Goal: Task Accomplishment & Management: Manage account settings

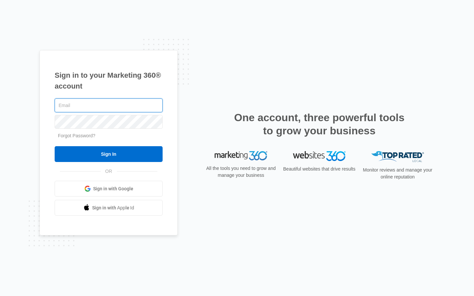
type input "[EMAIL_ADDRESS][DOMAIN_NAME]"
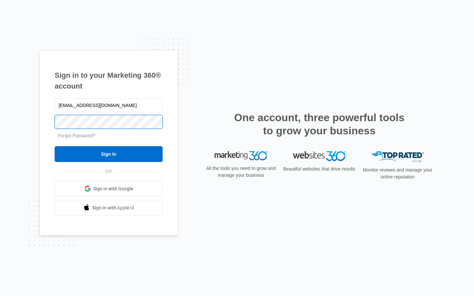
click at [109, 154] on input "Sign In" at bounding box center [109, 154] width 108 height 16
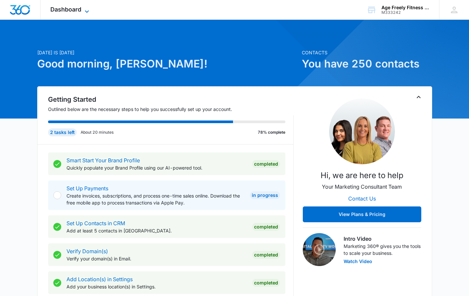
click at [84, 12] on icon at bounding box center [87, 12] width 8 height 8
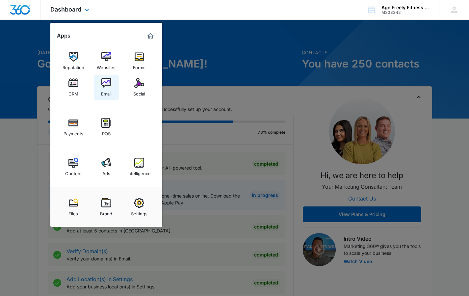
click at [102, 82] on img at bounding box center [106, 83] width 10 height 10
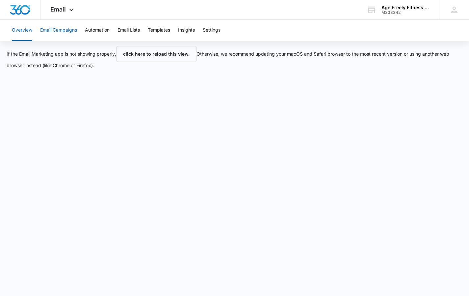
click at [71, 30] on button "Email Campaigns" at bounding box center [58, 30] width 37 height 21
click at [72, 9] on icon at bounding box center [71, 12] width 8 height 8
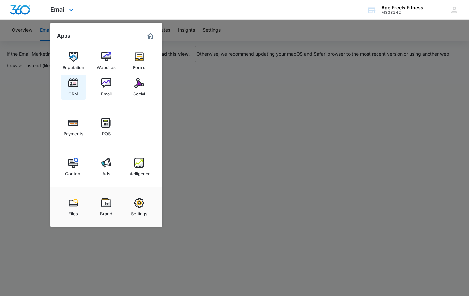
click at [70, 79] on img at bounding box center [73, 83] width 10 height 10
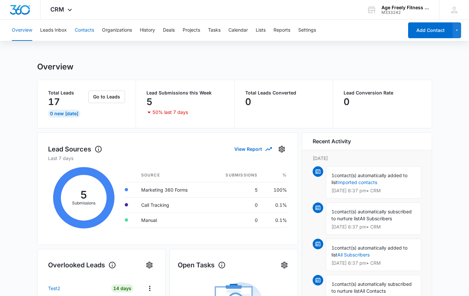
click at [85, 31] on button "Contacts" at bounding box center [84, 30] width 19 height 21
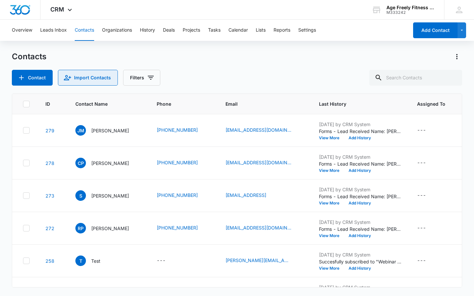
click at [77, 76] on button "Import Contacts" at bounding box center [88, 78] width 60 height 16
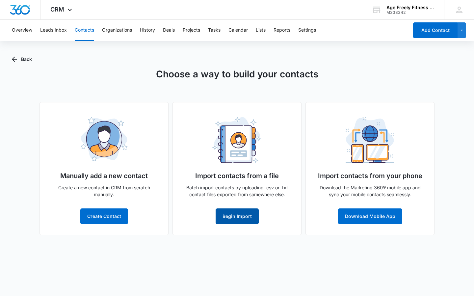
click at [226, 217] on button "Begin Import" at bounding box center [236, 216] width 43 height 16
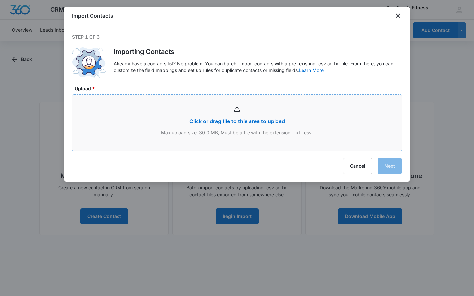
click at [230, 121] on input "Upload *" at bounding box center [236, 123] width 329 height 56
type input "C:\fakepath\8 Week Sign ups Sep.csv"
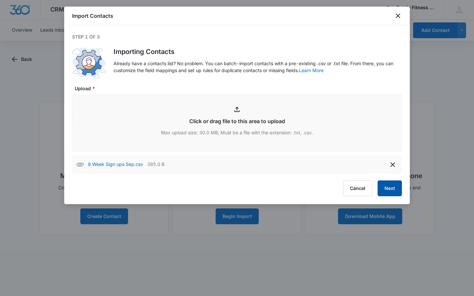
click at [396, 188] on button "Next" at bounding box center [389, 188] width 24 height 16
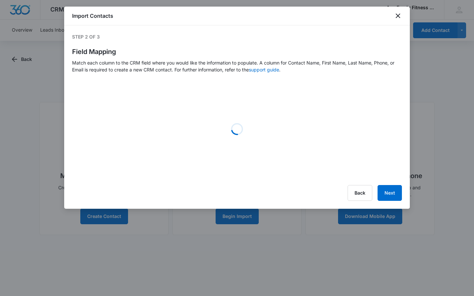
select select "78"
select select "79"
select select "185"
select select "184"
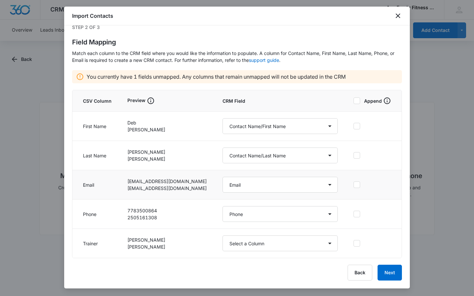
scroll to position [10, 0]
click at [364, 269] on button "Back" at bounding box center [359, 272] width 25 height 16
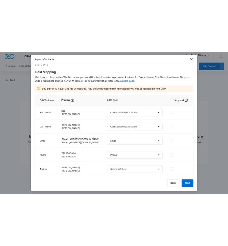
scroll to position [0, 0]
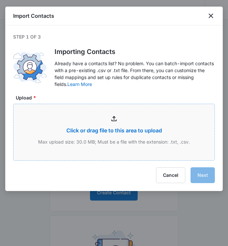
click at [120, 132] on input "Upload *" at bounding box center [113, 132] width 201 height 56
type input "C:\fakepath\8 WEEK SIGN UP SEP.csv"
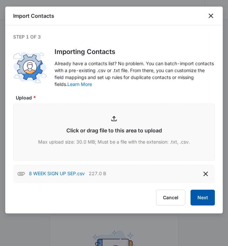
click at [200, 197] on button "Next" at bounding box center [203, 197] width 24 height 16
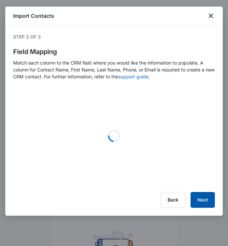
select select "79"
select select "185"
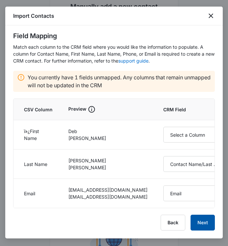
scroll to position [148, 0]
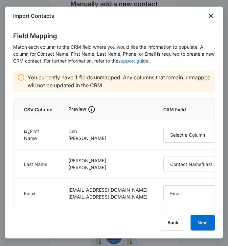
click at [53, 77] on p "You currently have 1 fields unmapped. Any columns that remain unmapped will not…" at bounding box center [120, 81] width 184 height 16
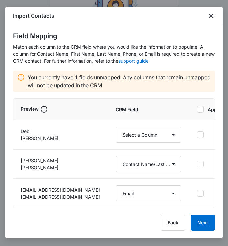
scroll to position [0, 49]
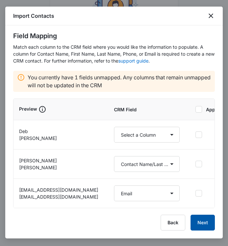
click at [207, 226] on button "Next" at bounding box center [203, 222] width 24 height 16
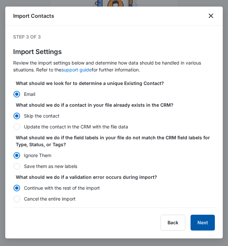
click at [206, 225] on button "Next" at bounding box center [203, 222] width 24 height 16
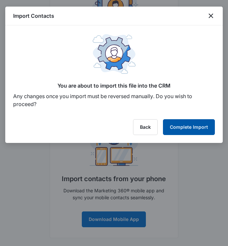
click at [201, 128] on button "Complete Import" at bounding box center [189, 127] width 52 height 16
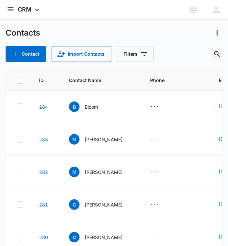
click at [218, 50] on icon "Search Contacts" at bounding box center [217, 54] width 8 height 8
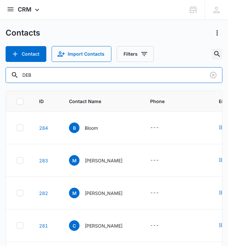
type input "DEB"
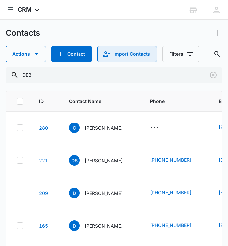
click at [129, 60] on button "Import Contacts" at bounding box center [127, 54] width 60 height 16
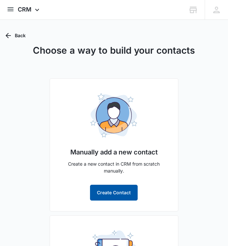
click at [114, 192] on button "Create Contact" at bounding box center [114, 193] width 48 height 16
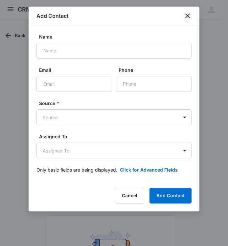
click at [188, 15] on icon "close" at bounding box center [188, 15] width 5 height 5
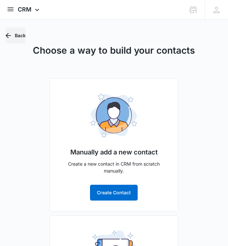
click at [14, 35] on button "Back" at bounding box center [16, 36] width 20 height 16
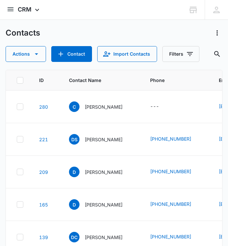
click at [126, 43] on div "Contacts Actions Contact Import Contacts Filters DEB" at bounding box center [114, 45] width 217 height 34
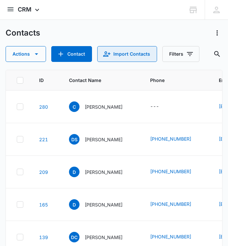
click at [126, 47] on button "Import Contacts" at bounding box center [127, 54] width 60 height 16
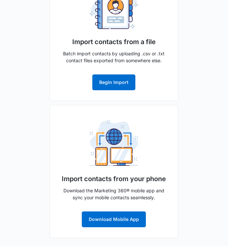
scroll to position [247, 0]
click at [121, 82] on button "Begin Import" at bounding box center [113, 82] width 43 height 16
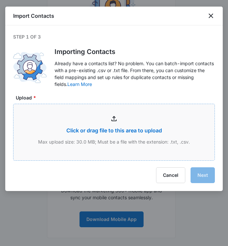
click at [116, 125] on input "Upload *" at bounding box center [113, 132] width 201 height 56
type input "C:\fakepath\8 WEEK SIGN UP SEP.csv"
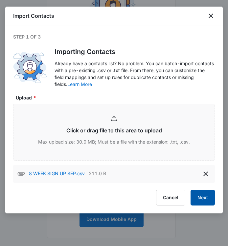
click at [203, 193] on button "Next" at bounding box center [203, 197] width 24 height 16
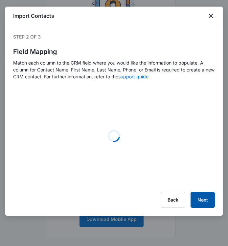
select select "185"
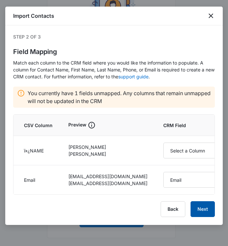
click at [204, 201] on button "Next" at bounding box center [203, 209] width 24 height 16
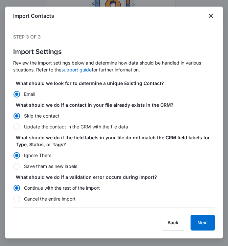
click at [21, 127] on label "Update the contact in the CRM with the file data" at bounding box center [114, 126] width 202 height 7
click at [13, 127] on input "Update the contact in the CRM with the file data" at bounding box center [13, 126] width 0 height 0
radio input "false"
radio input "true"
click at [203, 225] on button "Next" at bounding box center [203, 222] width 24 height 16
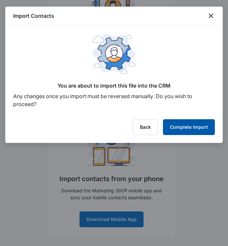
click at [197, 127] on button "Complete Import" at bounding box center [189, 127] width 52 height 16
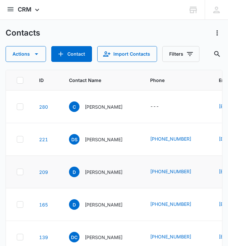
scroll to position [0, 0]
click at [128, 103] on icon "Contact Name - Craig - Select to Edit Field" at bounding box center [131, 105] width 6 height 6
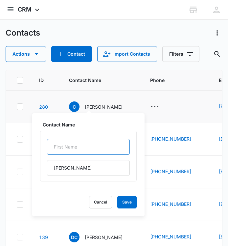
click at [63, 149] on input "text" at bounding box center [88, 147] width 83 height 16
type input "Deb"
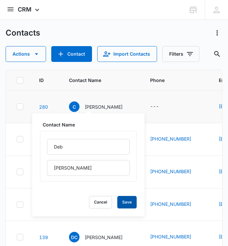
click at [130, 204] on button "Save" at bounding box center [126, 202] width 19 height 12
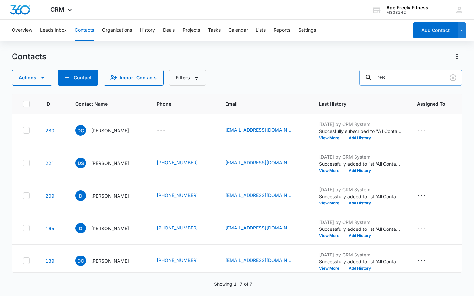
click at [390, 77] on input "DEB" at bounding box center [410, 78] width 103 height 16
type input "[PERSON_NAME]"
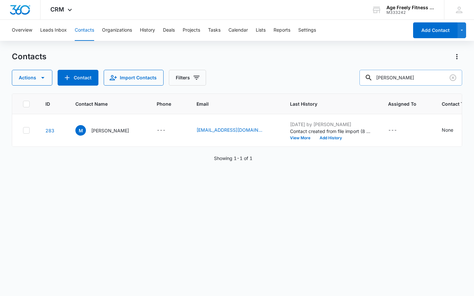
click at [384, 83] on input "[PERSON_NAME]" at bounding box center [410, 78] width 103 height 16
click at [401, 129] on icon "Assigned To - - Select to Edit Field" at bounding box center [405, 130] width 8 height 8
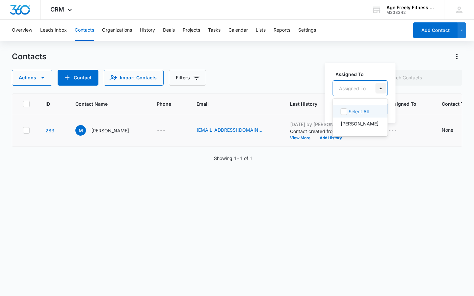
click at [379, 89] on div at bounding box center [380, 88] width 11 height 11
click at [365, 125] on p "[PERSON_NAME]" at bounding box center [359, 123] width 38 height 7
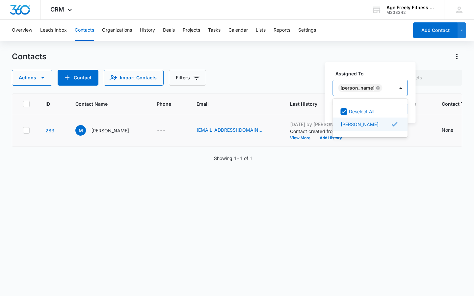
click at [394, 121] on icon at bounding box center [394, 124] width 8 height 8
checkbox input "false"
click at [367, 179] on div "ID Contact Name Phone Email Last History Assigned To Contact Type Contact Statu…" at bounding box center [237, 190] width 450 height 194
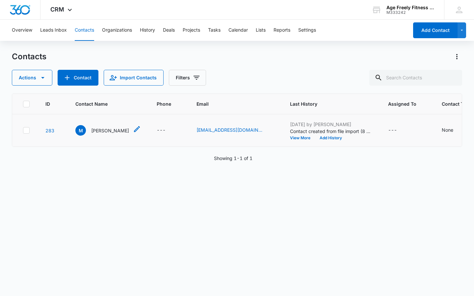
click at [93, 133] on p "[PERSON_NAME]" at bounding box center [110, 130] width 38 height 7
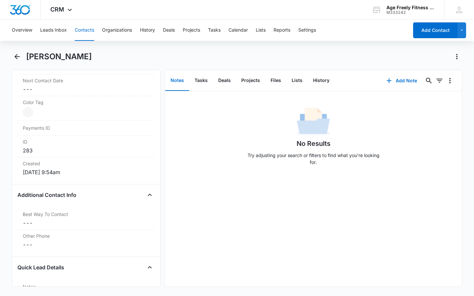
scroll to position [371, 0]
click at [43, 112] on dd "Current Color: Cancel Save Changes" at bounding box center [86, 114] width 127 height 11
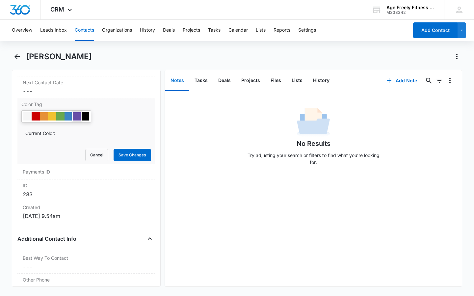
click at [77, 115] on div at bounding box center [77, 116] width 8 height 8
click at [138, 153] on button "Save Changes" at bounding box center [131, 155] width 37 height 12
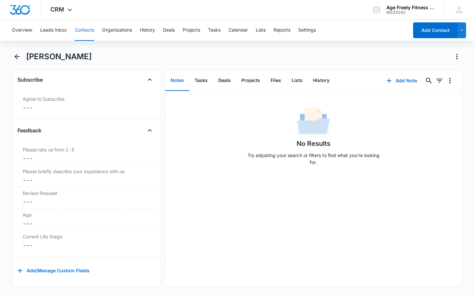
scroll to position [681, 0]
click at [55, 264] on button "Add/Manage Custom Fields" at bounding box center [53, 270] width 72 height 16
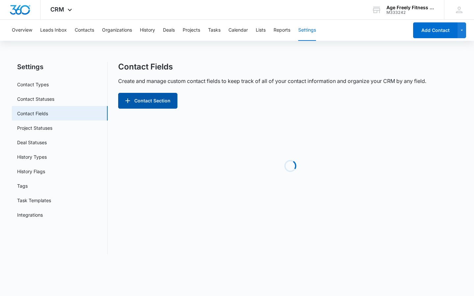
click at [152, 103] on button "Contact Section" at bounding box center [147, 101] width 59 height 16
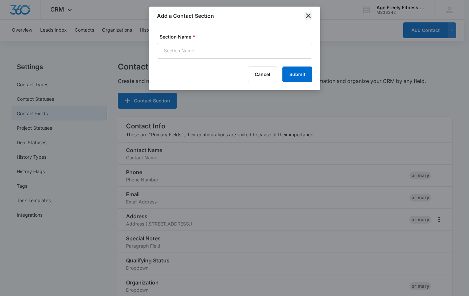
click at [309, 16] on icon "close" at bounding box center [308, 16] width 8 height 8
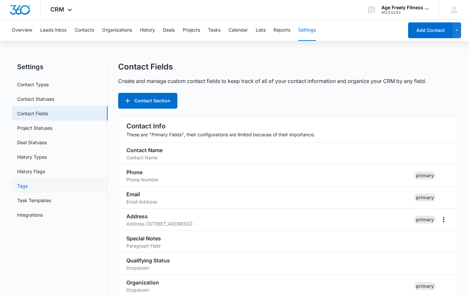
click at [27, 185] on link "Tags" at bounding box center [22, 185] width 11 height 7
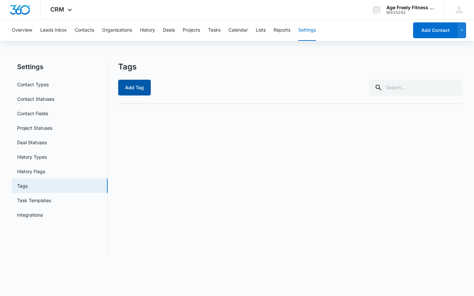
click at [125, 85] on button "Add Tag" at bounding box center [134, 88] width 33 height 16
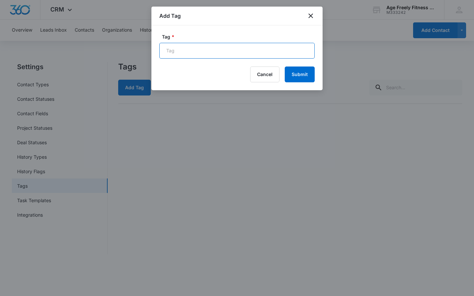
click at [196, 51] on input "Tag *" at bounding box center [236, 51] width 155 height 16
type input "[DATE] Week Program"
click at [306, 76] on button "Submit" at bounding box center [300, 74] width 30 height 16
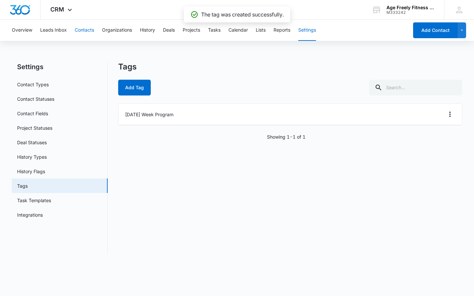
click at [91, 33] on button "Contacts" at bounding box center [84, 30] width 19 height 21
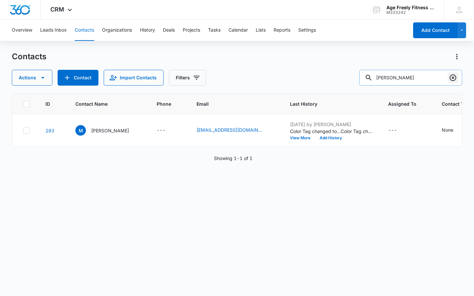
click at [450, 78] on icon "Clear" at bounding box center [453, 78] width 8 height 8
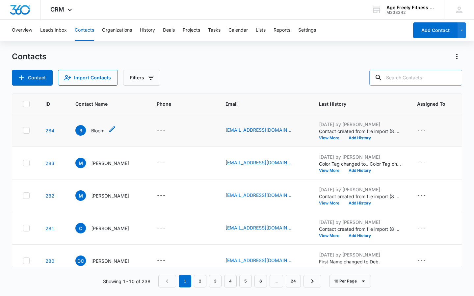
click at [106, 131] on div "B Bloom" at bounding box center [95, 130] width 41 height 11
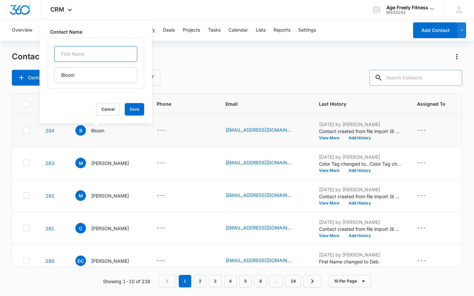
click at [85, 57] on input "text" at bounding box center [95, 54] width 83 height 16
type input "[PERSON_NAME]"
click at [144, 109] on button "Save" at bounding box center [134, 109] width 19 height 12
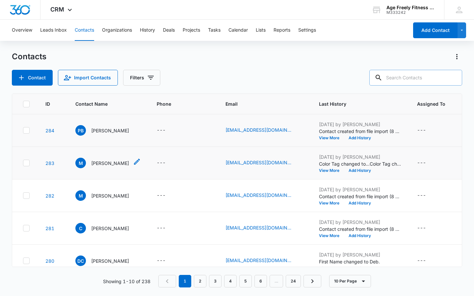
click at [97, 164] on p "[PERSON_NAME]" at bounding box center [110, 163] width 38 height 7
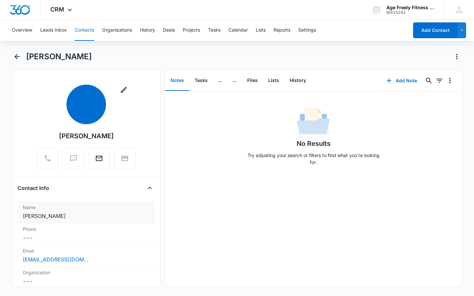
click at [21, 216] on div "Name Cancel Save Changes [PERSON_NAME]" at bounding box center [85, 212] width 137 height 22
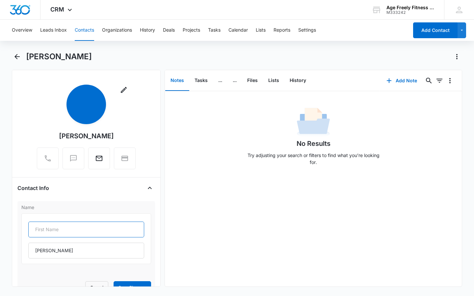
click at [39, 232] on input "text" at bounding box center [86, 229] width 116 height 16
type input "[PERSON_NAME]"
click at [114, 270] on form "[PERSON_NAME] Cancel Save Changes" at bounding box center [86, 253] width 130 height 80
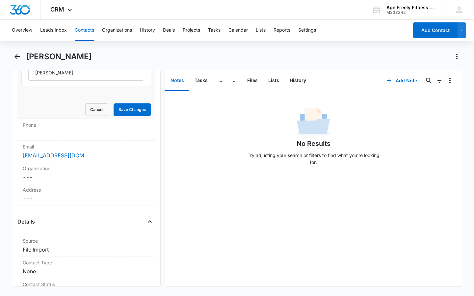
scroll to position [171, 0]
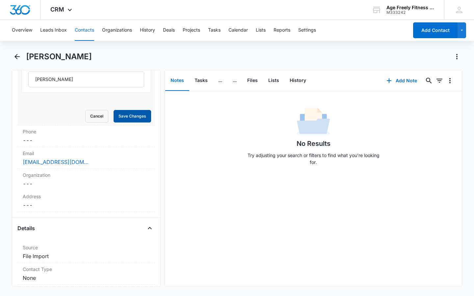
click at [131, 120] on button "Save Changes" at bounding box center [131, 116] width 37 height 12
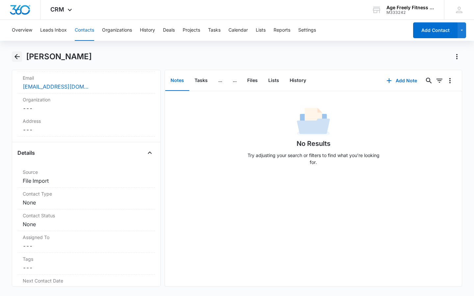
click at [16, 57] on icon "Back" at bounding box center [16, 56] width 5 height 5
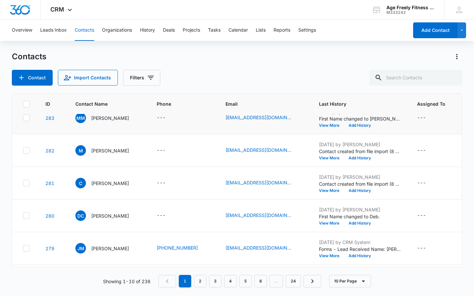
scroll to position [48, 0]
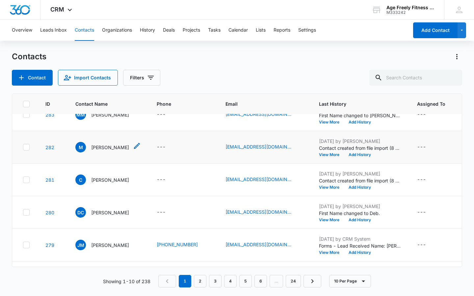
click at [133, 144] on icon "Contact Name - McRae - Select to Edit Field" at bounding box center [137, 146] width 8 height 8
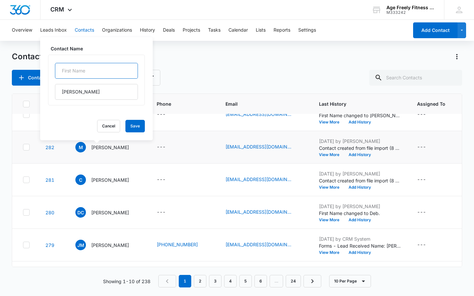
click at [94, 74] on input "text" at bounding box center [96, 71] width 83 height 16
type input "[PERSON_NAME]"
click at [138, 126] on button "Save" at bounding box center [134, 126] width 19 height 12
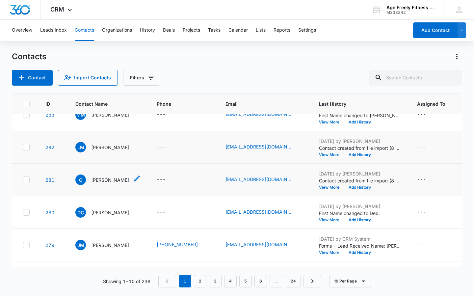
click at [94, 180] on p "[PERSON_NAME]" at bounding box center [110, 179] width 38 height 7
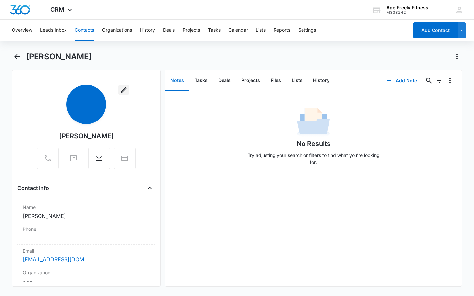
click at [120, 88] on icon "button" at bounding box center [124, 90] width 8 height 8
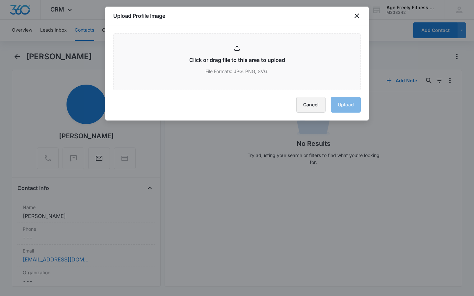
click at [319, 99] on button "Cancel" at bounding box center [310, 105] width 29 height 16
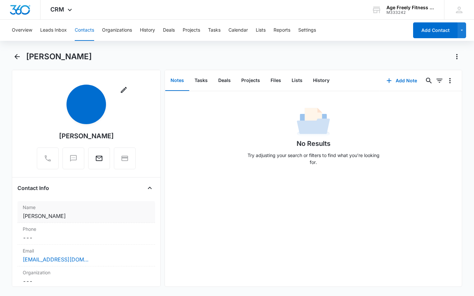
click at [51, 214] on dd "Cancel Save Changes [PERSON_NAME]" at bounding box center [86, 216] width 127 height 8
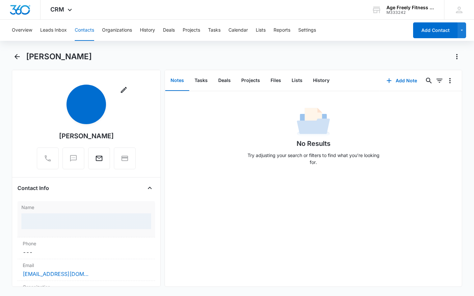
click at [49, 221] on div at bounding box center [86, 221] width 130 height 16
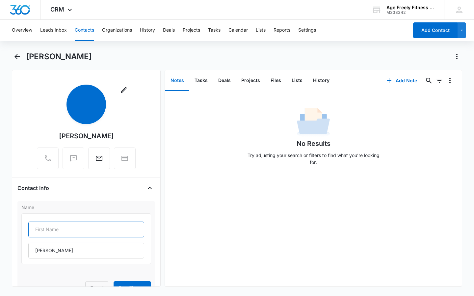
click at [48, 235] on input "text" at bounding box center [86, 229] width 116 height 16
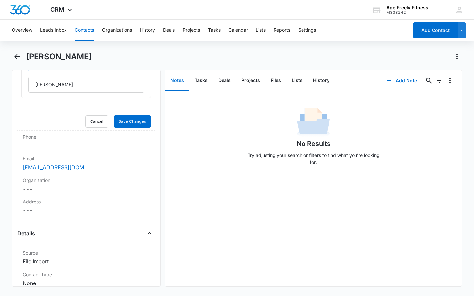
scroll to position [161, 0]
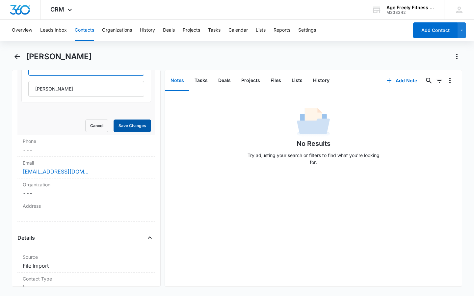
type input "[PERSON_NAME]"
click at [133, 125] on button "Save Changes" at bounding box center [131, 125] width 37 height 12
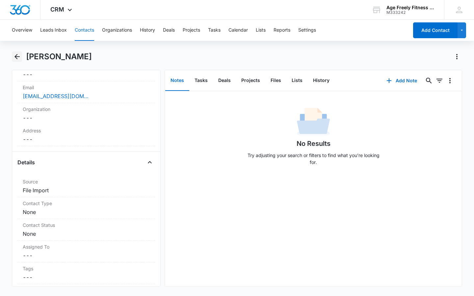
click at [14, 60] on icon "Back" at bounding box center [17, 57] width 8 height 8
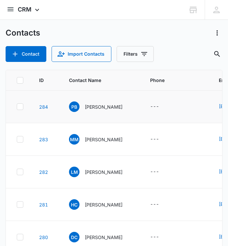
click at [19, 106] on icon at bounding box center [20, 107] width 6 height 6
click at [17, 107] on input "checkbox" at bounding box center [16, 107] width 0 height 0
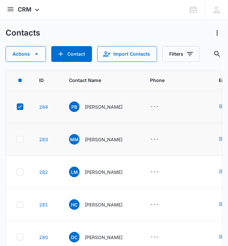
click at [20, 138] on icon at bounding box center [20, 139] width 6 height 6
click at [17, 139] on input "checkbox" at bounding box center [16, 139] width 0 height 0
click at [21, 172] on icon at bounding box center [20, 171] width 4 height 3
click at [17, 172] on input "checkbox" at bounding box center [16, 172] width 0 height 0
click at [20, 206] on icon at bounding box center [20, 204] width 4 height 3
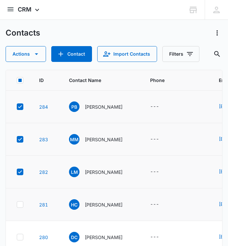
click at [17, 205] on input "checkbox" at bounding box center [16, 204] width 0 height 0
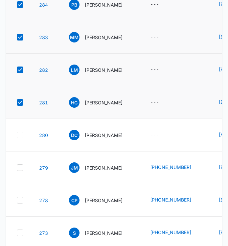
scroll to position [113, 0]
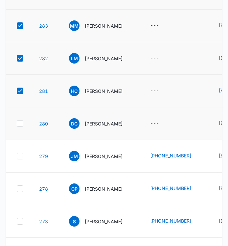
click at [18, 124] on icon at bounding box center [20, 123] width 6 height 6
click at [17, 124] on input "checkbox" at bounding box center [16, 123] width 0 height 0
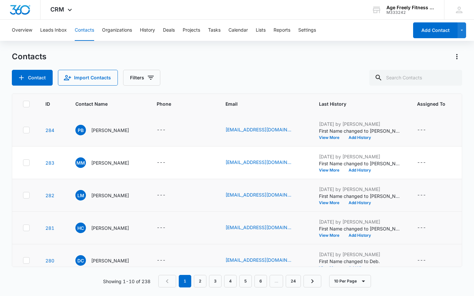
scroll to position [0, 0]
click at [23, 132] on icon at bounding box center [26, 130] width 6 height 6
click at [23, 130] on input "checkbox" at bounding box center [23, 130] width 0 height 0
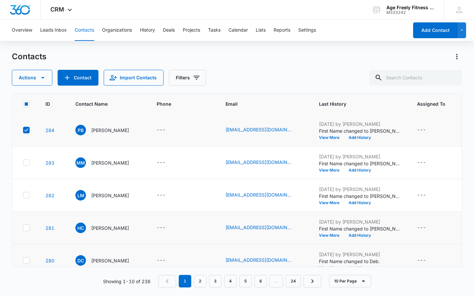
click at [24, 162] on icon at bounding box center [26, 163] width 6 height 6
click at [23, 162] on input "checkbox" at bounding box center [23, 162] width 0 height 0
click at [24, 194] on icon at bounding box center [26, 195] width 6 height 6
click at [23, 195] on input "checkbox" at bounding box center [23, 195] width 0 height 0
click at [23, 224] on td at bounding box center [24, 227] width 25 height 33
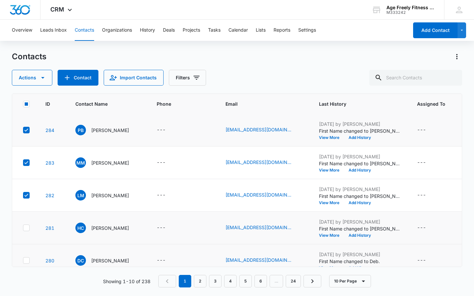
click at [26, 227] on icon at bounding box center [26, 228] width 6 height 6
click at [23, 228] on input "checkbox" at bounding box center [23, 228] width 0 height 0
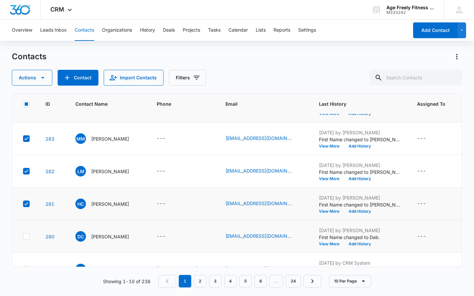
scroll to position [32, 0]
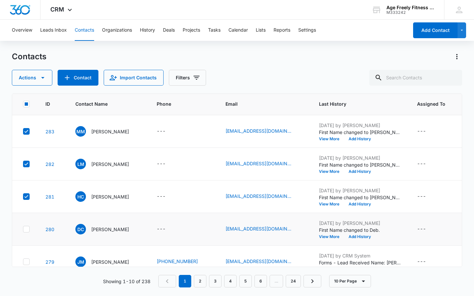
click at [25, 229] on icon at bounding box center [26, 229] width 6 height 6
click at [23, 229] on input "checkbox" at bounding box center [23, 229] width 0 height 0
click at [44, 78] on icon "button" at bounding box center [43, 78] width 8 height 8
click at [39, 125] on button "Assign Status" at bounding box center [38, 128] width 53 height 10
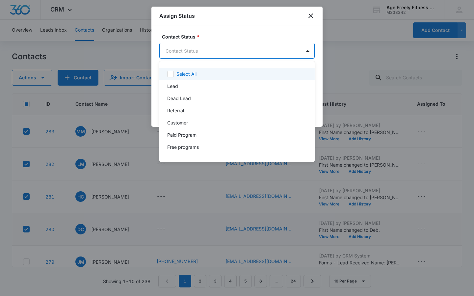
click at [194, 54] on body "CRM Apps Reputation Websites Forms CRM Email Social Payments POS Content Ads In…" at bounding box center [237, 148] width 474 height 296
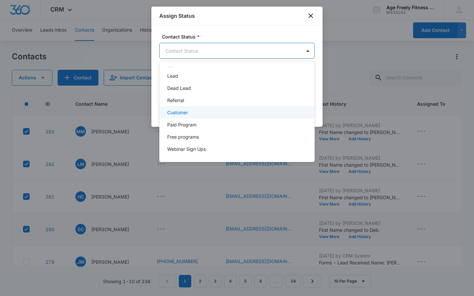
scroll to position [22, 0]
click at [182, 116] on p "Paid Program" at bounding box center [181, 112] width 29 height 7
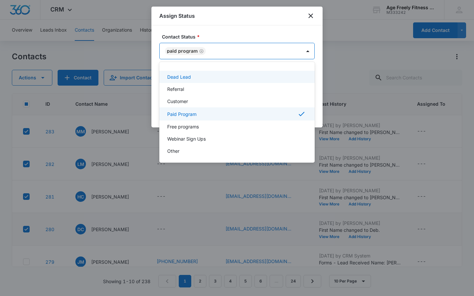
click at [229, 48] on div at bounding box center [237, 148] width 474 height 296
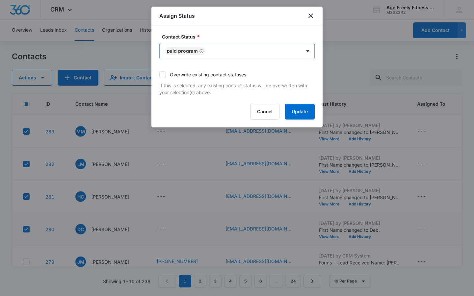
click at [199, 51] on icon "Remove Paid Program" at bounding box center [201, 51] width 5 height 5
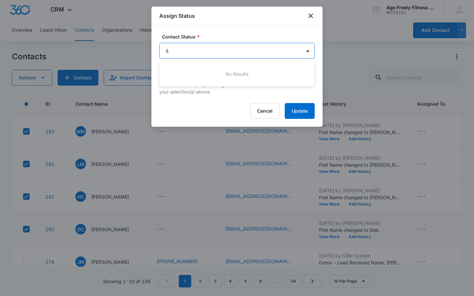
type input "8"
type input "Paid"
click at [186, 74] on p "Paid Program" at bounding box center [181, 73] width 29 height 7
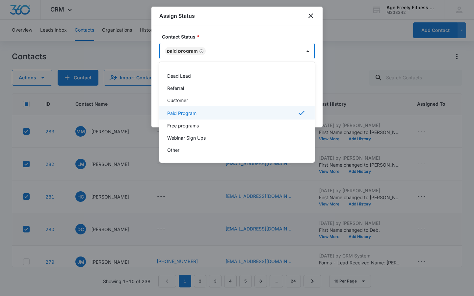
scroll to position [0, 0]
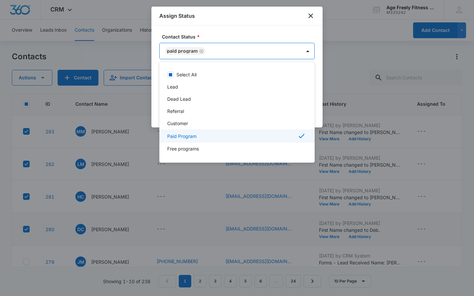
click at [297, 135] on icon at bounding box center [301, 136] width 8 height 8
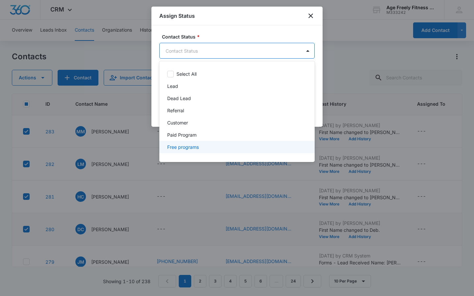
click at [309, 17] on div at bounding box center [237, 148] width 474 height 296
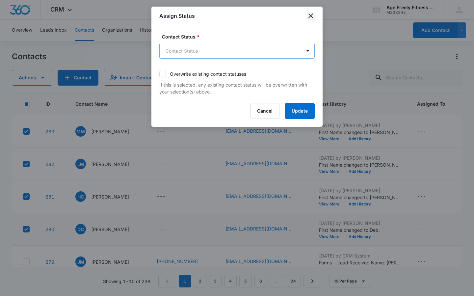
click at [312, 16] on icon "close" at bounding box center [311, 16] width 8 height 8
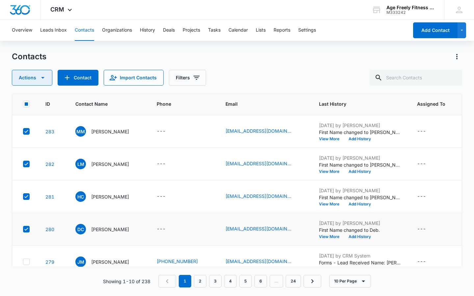
click at [32, 74] on button "Actions" at bounding box center [32, 78] width 40 height 16
click at [37, 127] on div "Assign Status" at bounding box center [35, 128] width 30 height 5
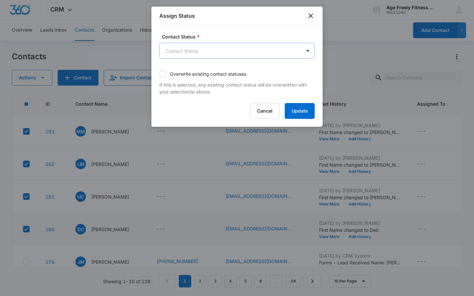
click at [211, 52] on body "CRM Apps Reputation Websites Forms CRM Email Social Payments POS Content Ads In…" at bounding box center [237, 148] width 474 height 296
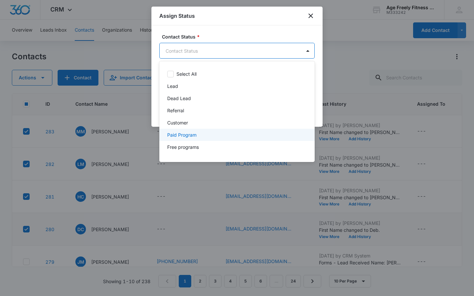
click at [182, 137] on p "Paid Program" at bounding box center [181, 134] width 29 height 7
click at [297, 136] on icon at bounding box center [301, 136] width 8 height 8
click at [176, 133] on p "Paid Program" at bounding box center [181, 134] width 29 height 7
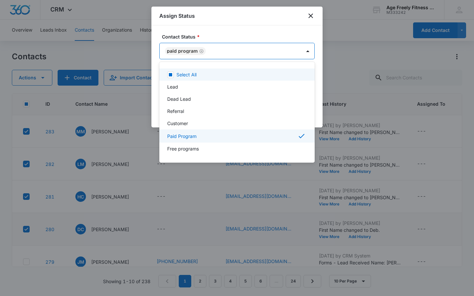
click at [312, 31] on div at bounding box center [237, 148] width 474 height 296
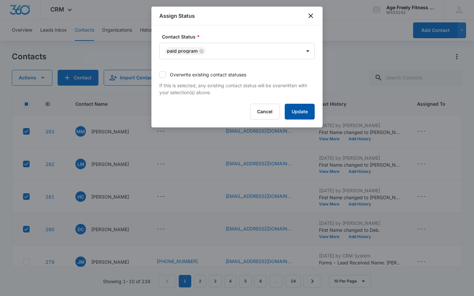
click at [294, 109] on button "Update" at bounding box center [300, 112] width 30 height 16
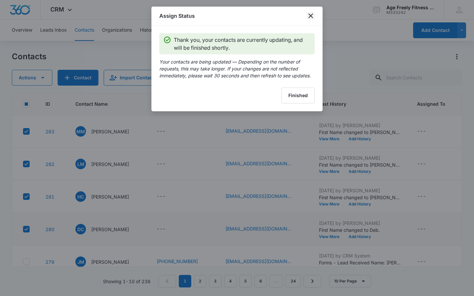
click at [311, 15] on icon "close" at bounding box center [310, 15] width 5 height 5
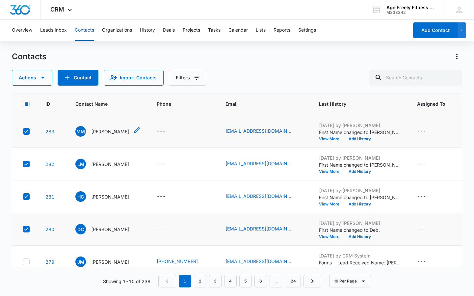
click at [134, 128] on icon "Contact Name - Marla Murr - Select to Edit Field" at bounding box center [137, 130] width 6 height 6
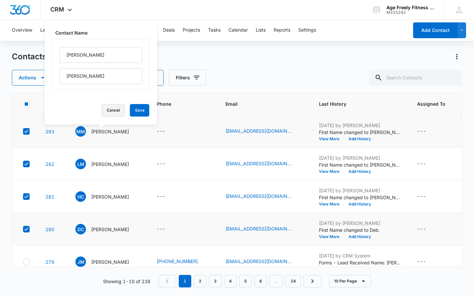
click at [117, 109] on button "Cancel" at bounding box center [113, 110] width 23 height 12
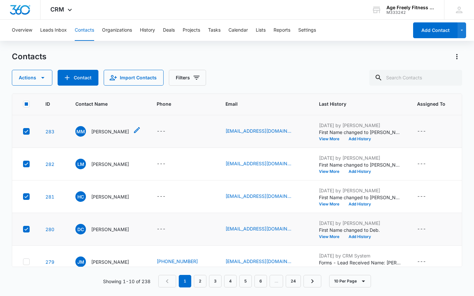
click at [85, 131] on span "MM" at bounding box center [80, 131] width 11 height 11
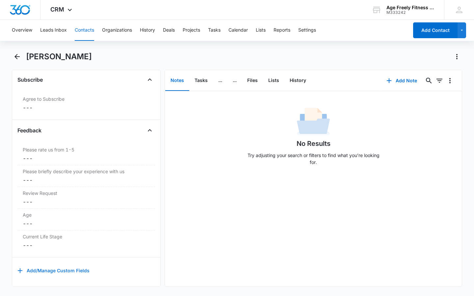
click at [72, 266] on button "Add/Manage Custom Fields" at bounding box center [53, 270] width 72 height 16
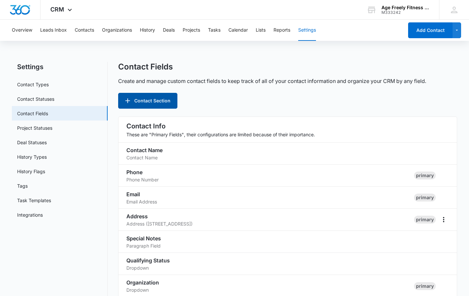
click at [153, 101] on button "Contact Section" at bounding box center [147, 101] width 59 height 16
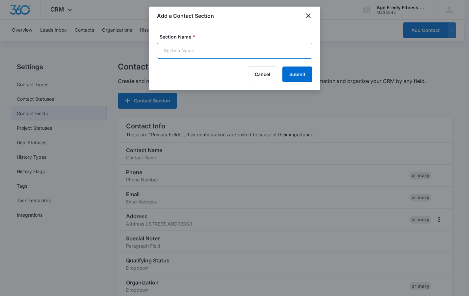
click at [180, 53] on input "Section Name *" at bounding box center [234, 51] width 155 height 16
click at [261, 73] on button "Cancel" at bounding box center [262, 74] width 29 height 16
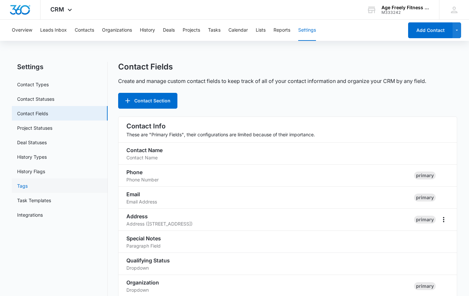
click at [19, 188] on link "Tags" at bounding box center [22, 185] width 11 height 7
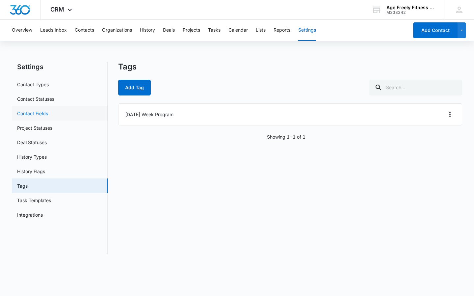
click at [48, 111] on link "Contact Fields" at bounding box center [32, 113] width 31 height 7
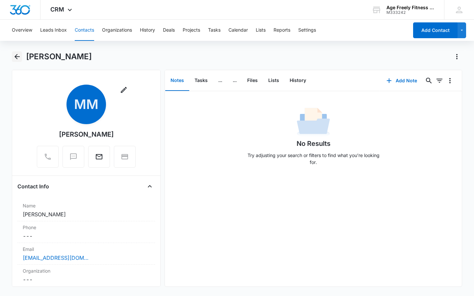
click at [20, 58] on icon "Back" at bounding box center [17, 57] width 8 height 8
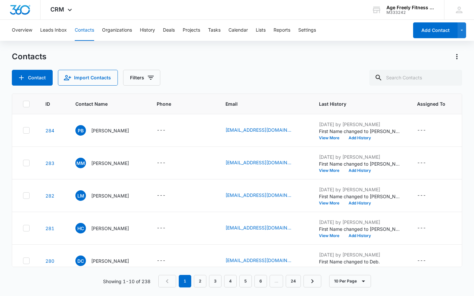
scroll to position [32, 0]
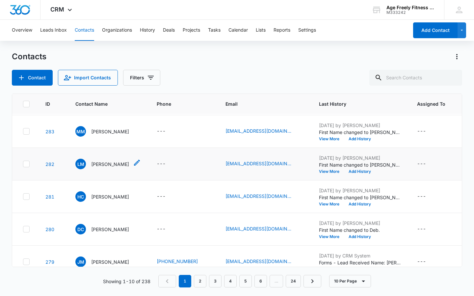
click at [82, 161] on span "LM" at bounding box center [80, 164] width 11 height 11
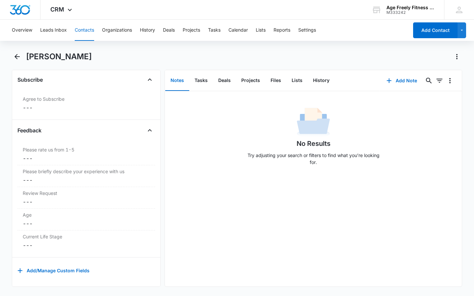
scroll to position [679, 0]
click at [77, 266] on button "Add/Manage Custom Fields" at bounding box center [53, 270] width 72 height 16
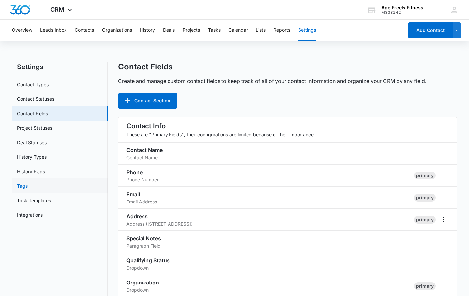
click at [26, 184] on link "Tags" at bounding box center [22, 185] width 11 height 7
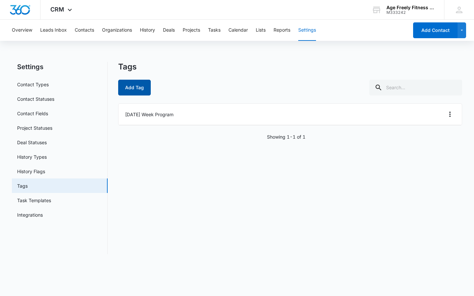
click at [140, 86] on button "Add Tag" at bounding box center [134, 88] width 33 height 16
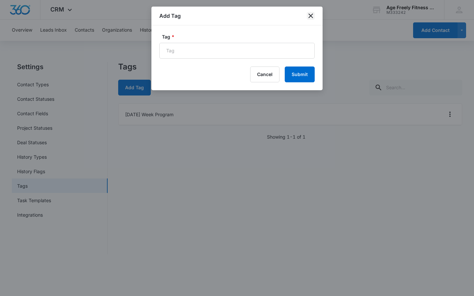
click at [311, 16] on icon "close" at bounding box center [311, 16] width 8 height 8
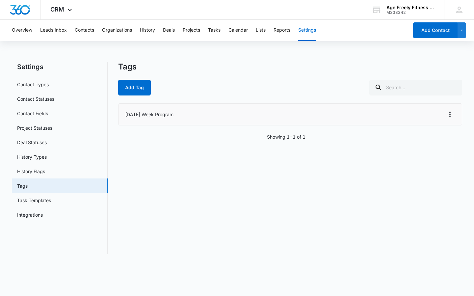
click at [137, 112] on li "[DATE] Week Program" at bounding box center [289, 114] width 343 height 21
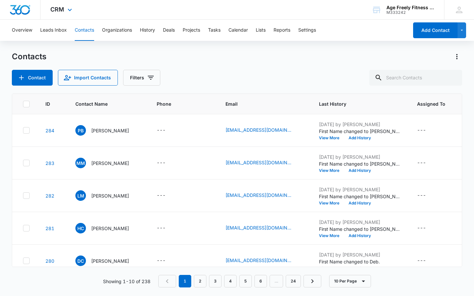
scroll to position [32, 0]
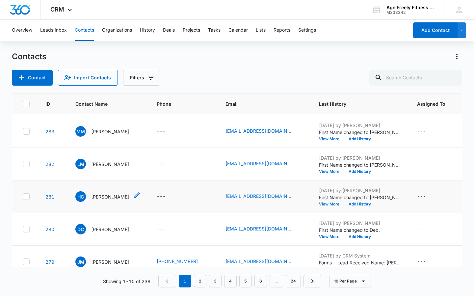
click at [78, 201] on span "HC" at bounding box center [80, 196] width 11 height 11
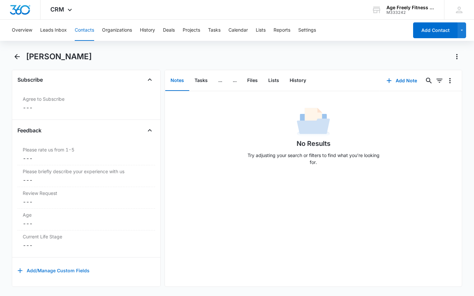
scroll to position [679, 0]
click at [53, 267] on button "Add/Manage Custom Fields" at bounding box center [53, 270] width 72 height 16
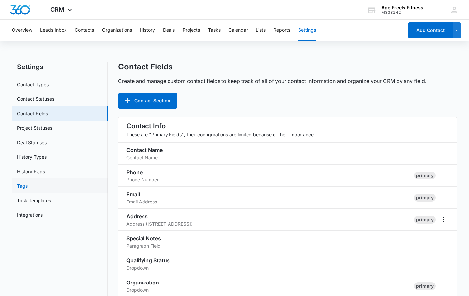
click at [25, 187] on link "Tags" at bounding box center [22, 185] width 11 height 7
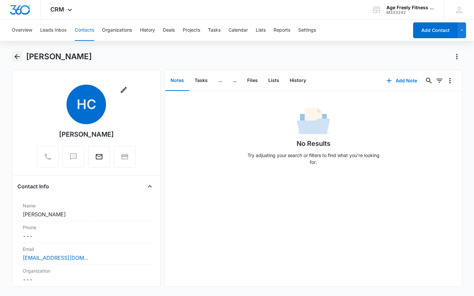
click at [19, 57] on icon "Back" at bounding box center [16, 56] width 5 height 5
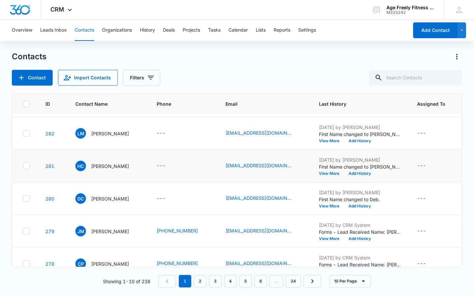
scroll to position [81, 0]
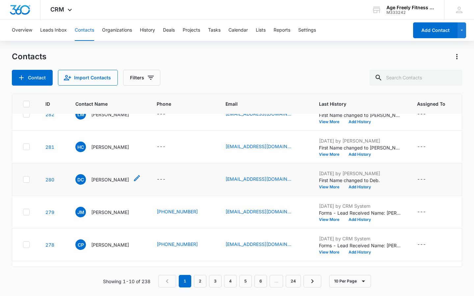
click at [78, 182] on span "DC" at bounding box center [80, 179] width 11 height 11
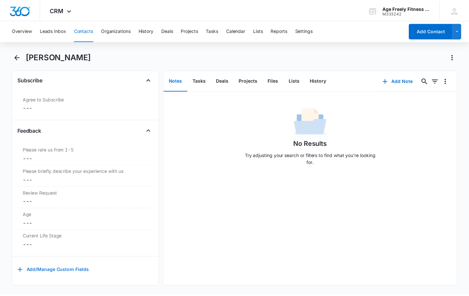
scroll to position [679, 0]
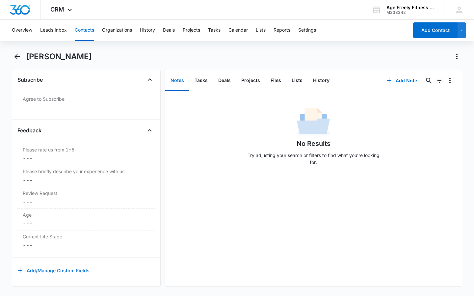
click at [50, 265] on button "Add/Manage Custom Fields" at bounding box center [53, 270] width 72 height 16
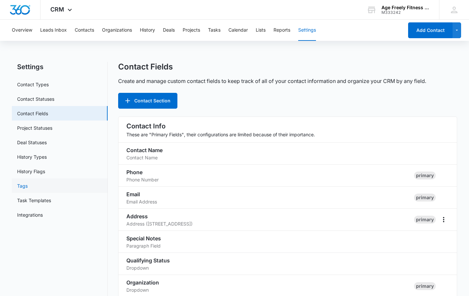
click at [21, 184] on link "Tags" at bounding box center [22, 185] width 11 height 7
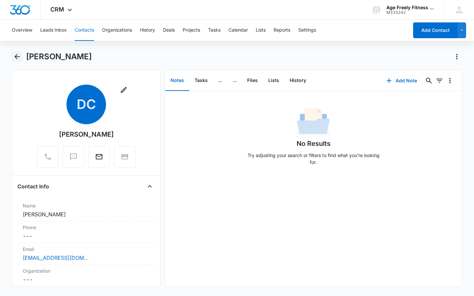
click at [16, 58] on icon "Back" at bounding box center [16, 56] width 5 height 5
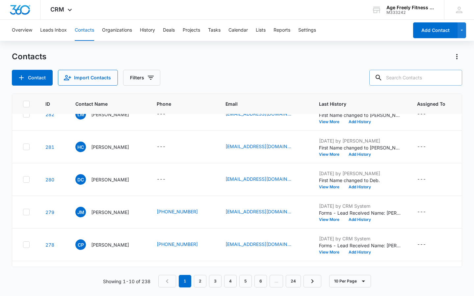
click at [389, 80] on input "text" at bounding box center [415, 78] width 93 height 16
type input "deb"
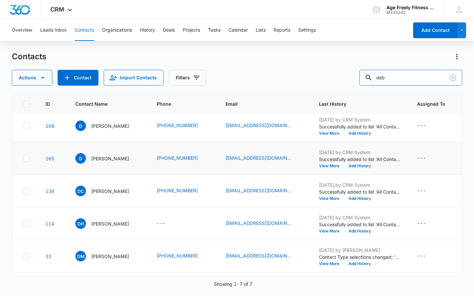
scroll to position [75, 0]
click at [83, 254] on span "DM" at bounding box center [80, 256] width 11 height 11
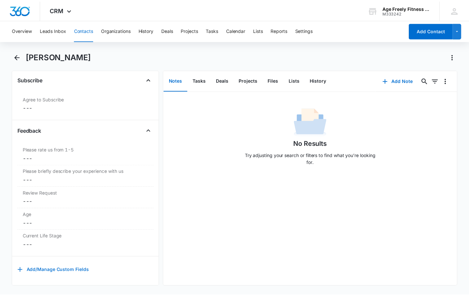
scroll to position [679, 0]
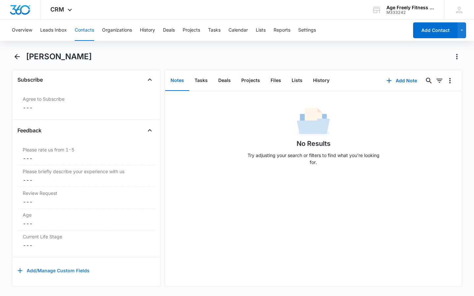
click at [73, 266] on button "Add/Manage Custom Fields" at bounding box center [53, 270] width 72 height 16
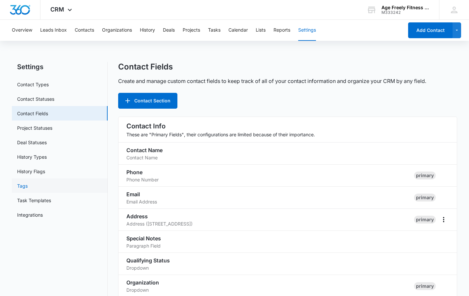
click at [24, 186] on link "Tags" at bounding box center [22, 185] width 11 height 7
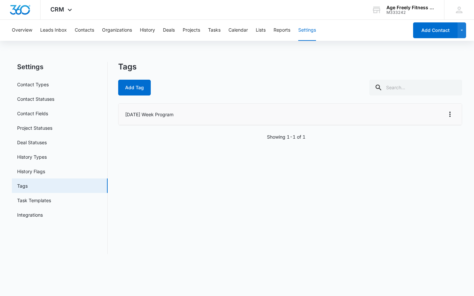
click at [181, 116] on li "[DATE] Week Program" at bounding box center [289, 114] width 343 height 21
click at [448, 115] on icon "Overflow Menu" at bounding box center [450, 114] width 8 height 8
click at [441, 96] on div "Tags Add Tag [DATE] Week Program Edit Delete Showing 1-1 of 1" at bounding box center [290, 158] width 344 height 192
click at [71, 8] on icon at bounding box center [70, 12] width 8 height 8
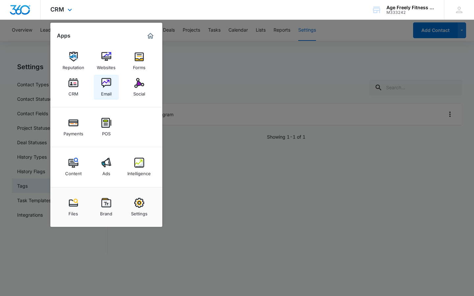
click at [105, 93] on div "Email" at bounding box center [106, 92] width 11 height 9
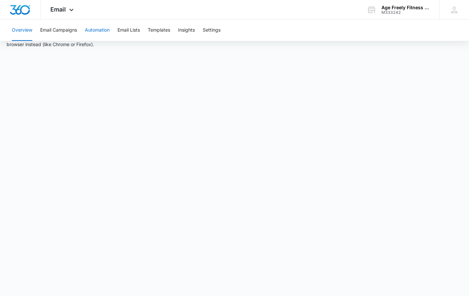
click at [105, 34] on button "Automation" at bounding box center [97, 30] width 25 height 21
click at [60, 33] on button "Email Campaigns" at bounding box center [58, 30] width 37 height 21
click at [130, 32] on button "Email Lists" at bounding box center [128, 30] width 22 height 21
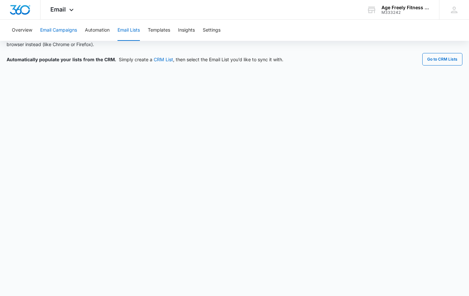
click at [52, 28] on button "Email Campaigns" at bounding box center [58, 30] width 37 height 21
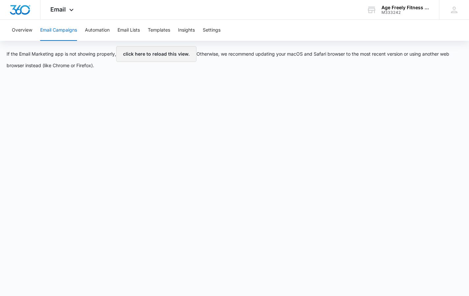
click at [168, 55] on button "click here to reload this view." at bounding box center [156, 54] width 80 height 16
click at [174, 59] on button "click here to reload this view." at bounding box center [156, 54] width 80 height 16
